Goal: Register for event/course

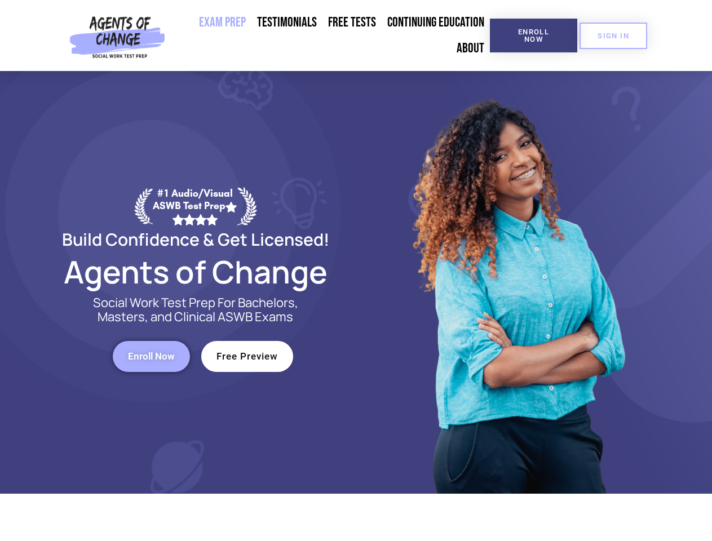
click at [356, 271] on div at bounding box center [516, 282] width 321 height 423
click at [533, 36] on span "Enroll Now" at bounding box center [533, 35] width 51 height 15
click at [613, 36] on span "SIGN IN" at bounding box center [613, 35] width 32 height 7
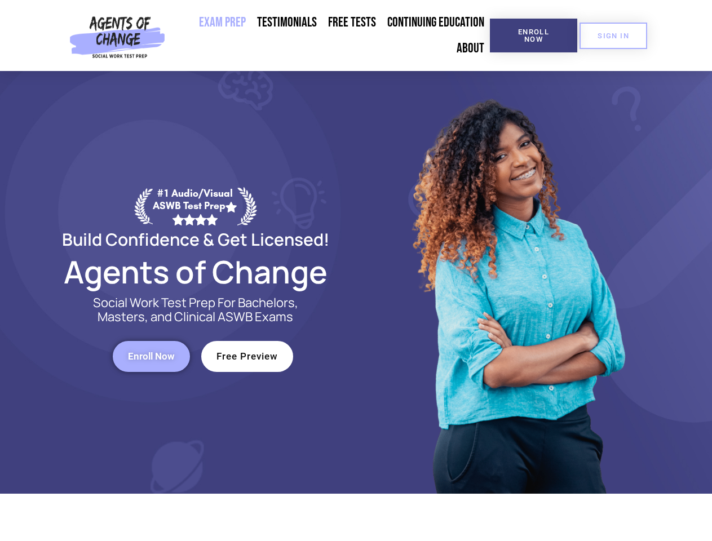
click at [151, 356] on span "Enroll Now" at bounding box center [151, 357] width 47 height 10
click at [247, 356] on span "Free Preview" at bounding box center [246, 357] width 61 height 10
